Goal: Task Accomplishment & Management: Complete application form

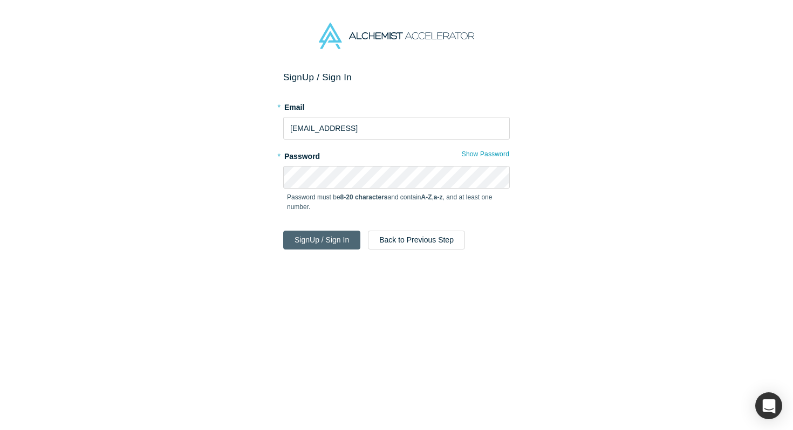
click at [310, 242] on button "Sign Up / Sign In" at bounding box center [321, 240] width 77 height 19
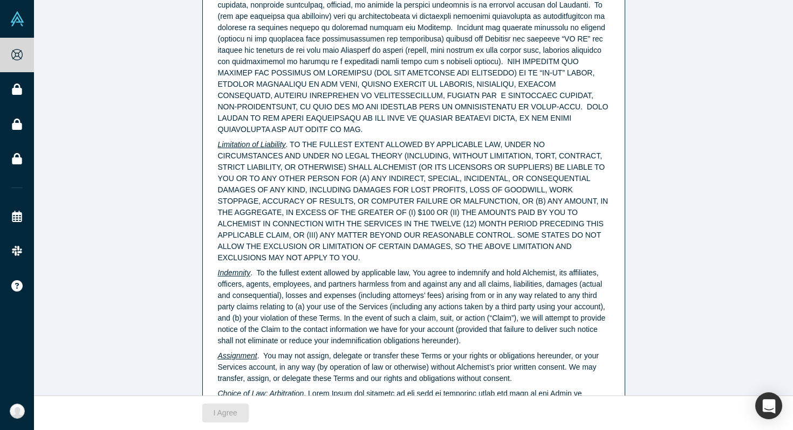
scroll to position [2725, 0]
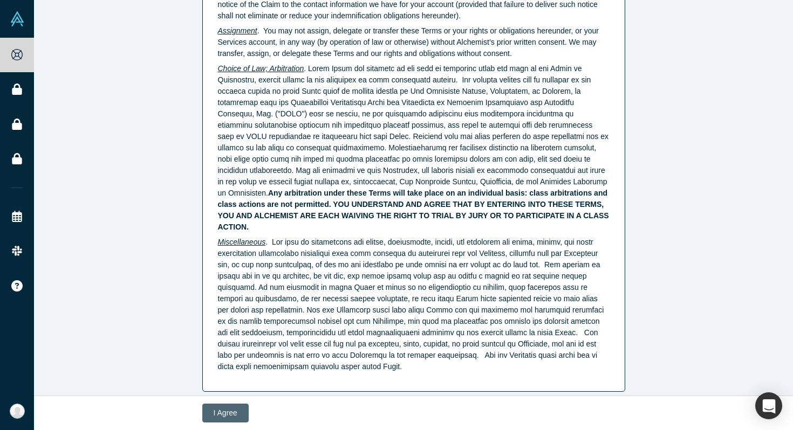
click at [225, 413] on button "I Agree" at bounding box center [225, 413] width 46 height 19
